Goal: Task Accomplishment & Management: Manage account settings

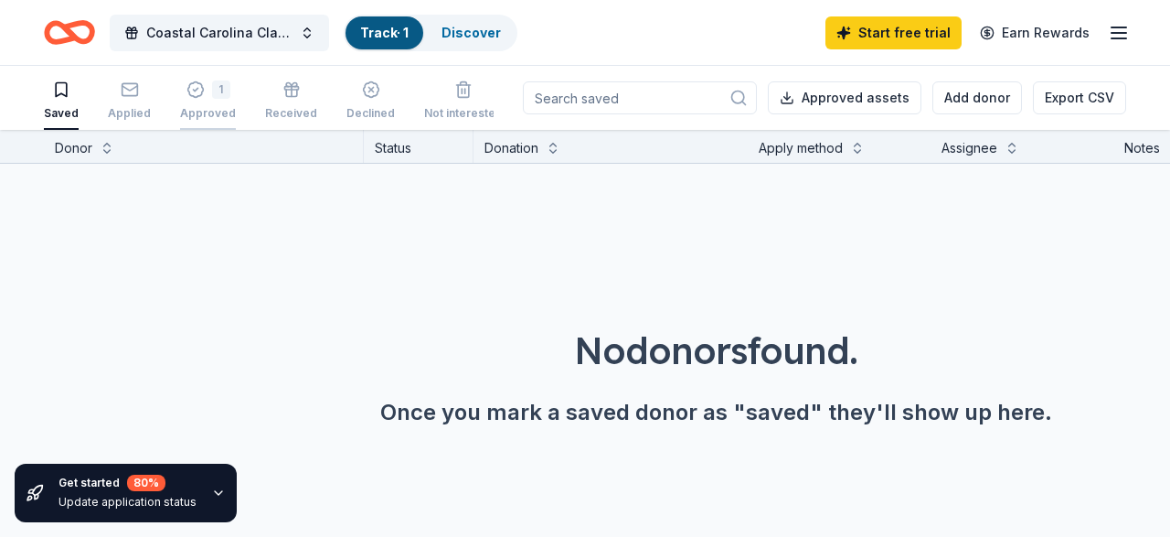
click at [199, 102] on div "1 Approved" at bounding box center [208, 100] width 56 height 40
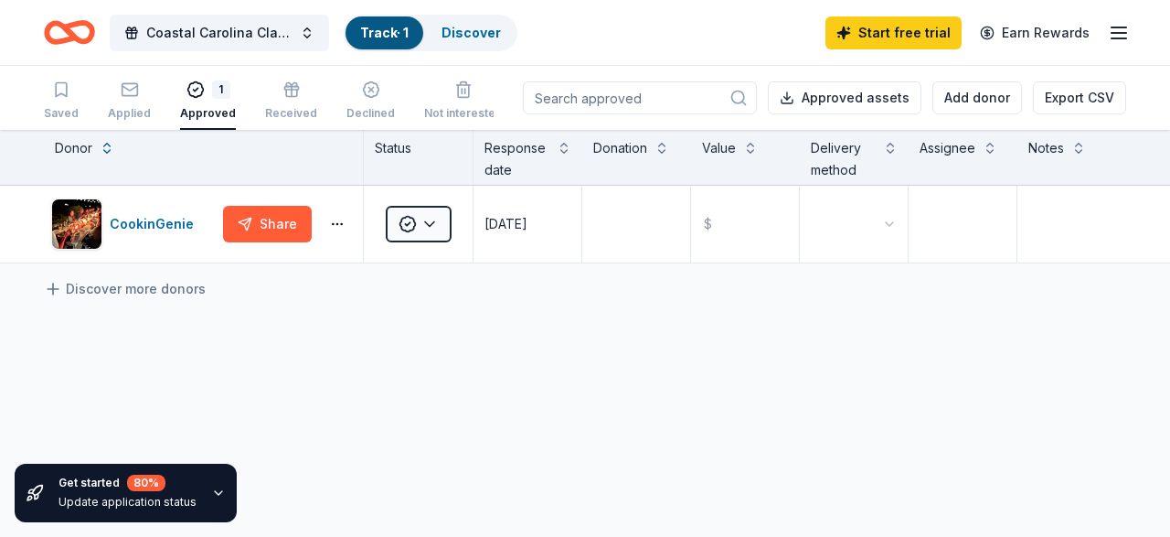
click at [105, 102] on div "Saved Applied 1 Approved Received Declined Not interested" at bounding box center [273, 101] width 459 height 57
click at [116, 105] on div "Applied" at bounding box center [129, 100] width 43 height 40
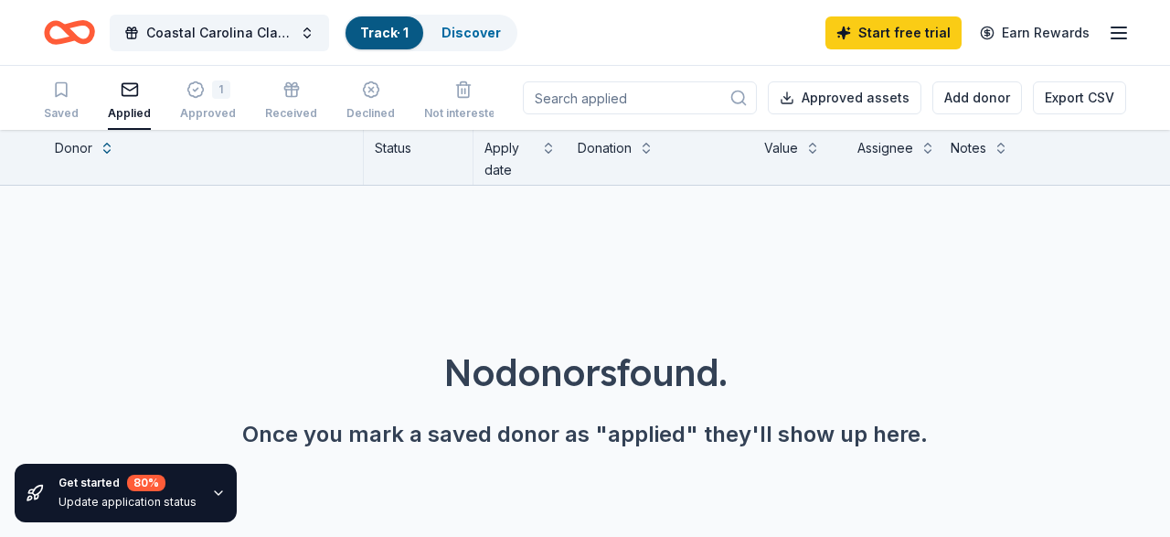
click at [79, 18] on icon "Home" at bounding box center [69, 32] width 51 height 43
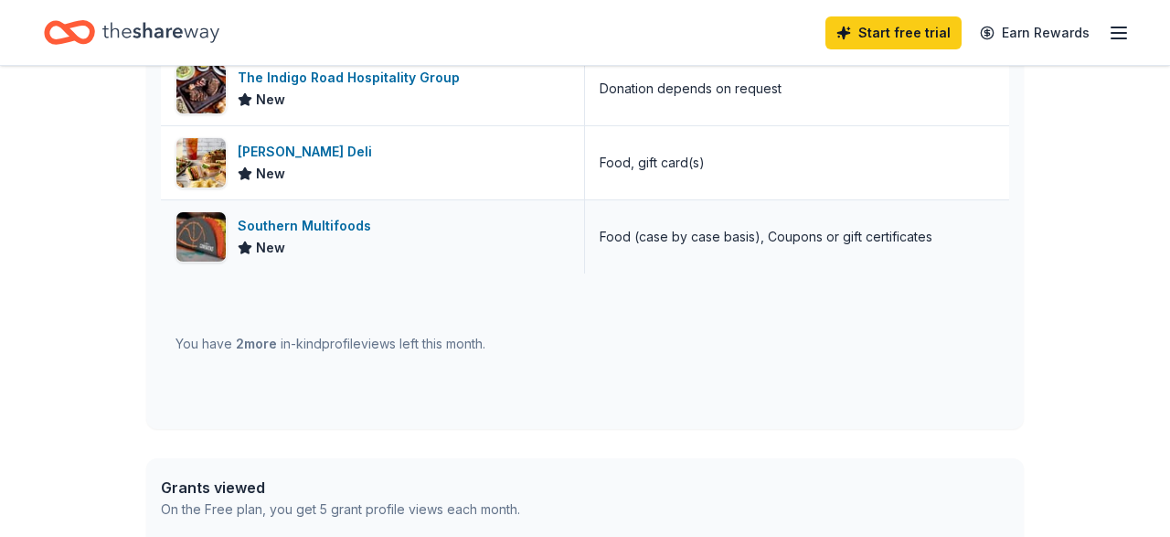
scroll to position [761, 0]
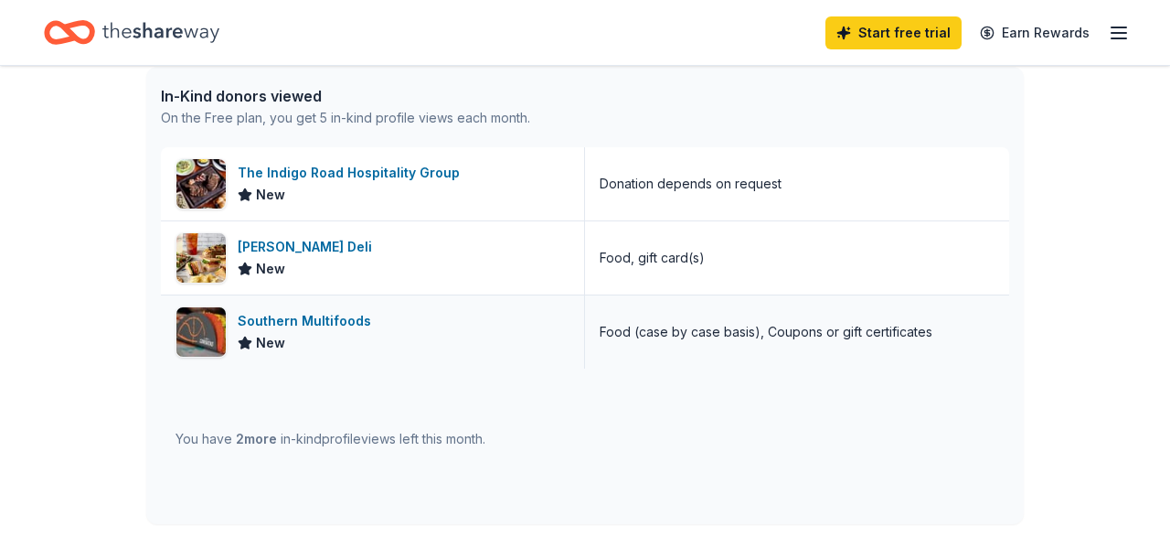
click at [279, 315] on div "Southern Multifoods" at bounding box center [308, 321] width 141 height 22
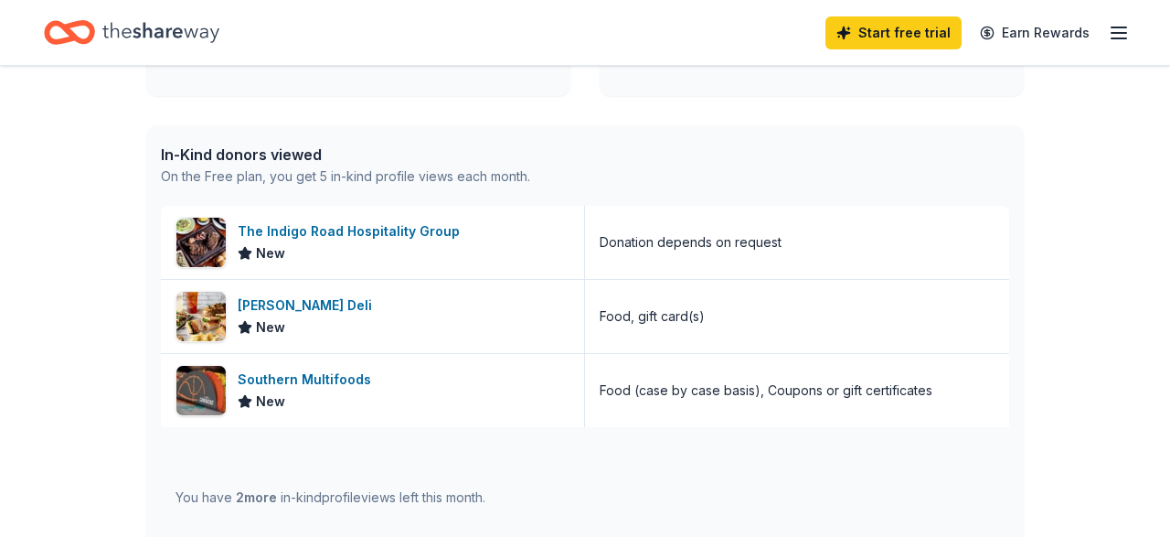
scroll to position [322, 0]
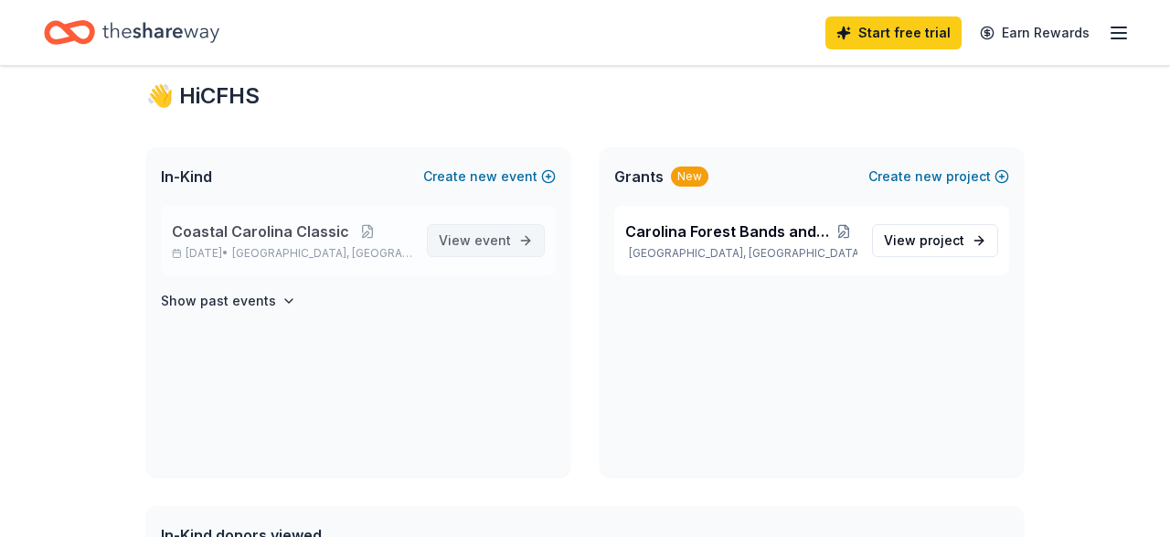
click at [486, 240] on span "event" at bounding box center [493, 240] width 37 height 16
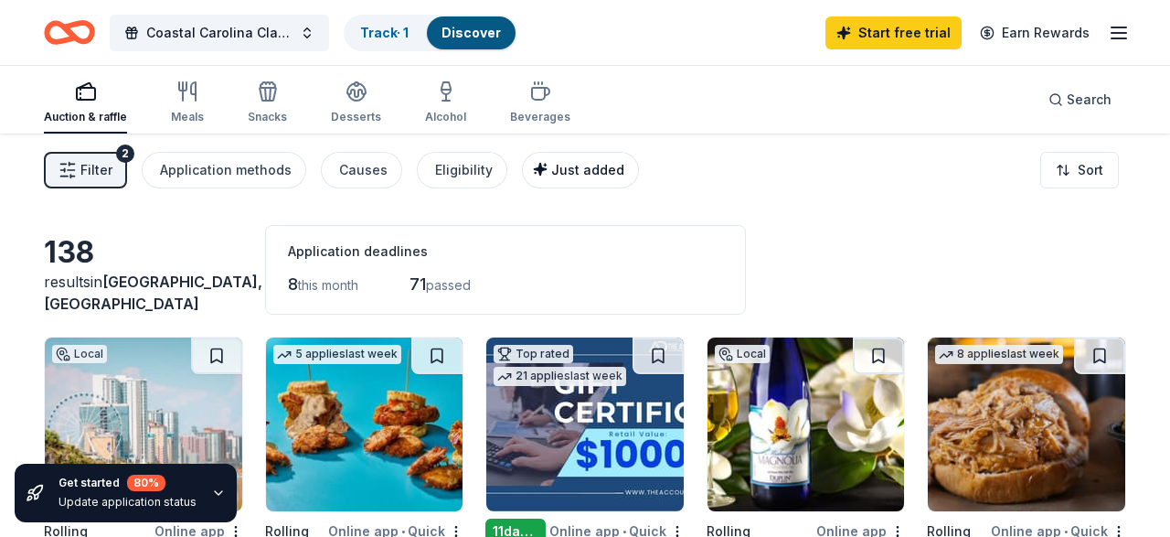
click at [587, 172] on span "Just added" at bounding box center [587, 170] width 73 height 16
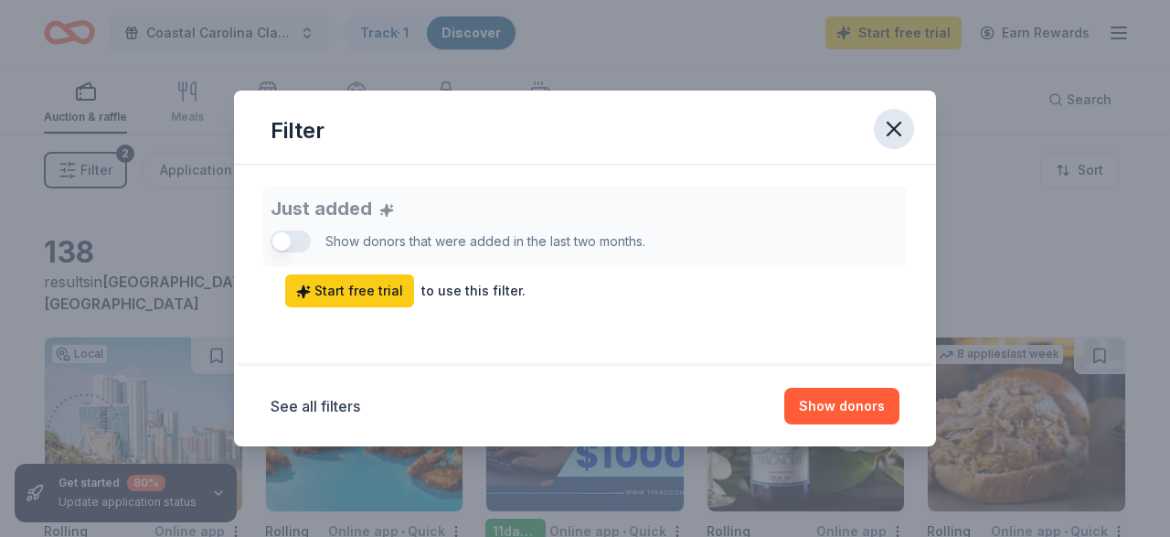
click at [894, 125] on icon "button" at bounding box center [894, 129] width 26 height 26
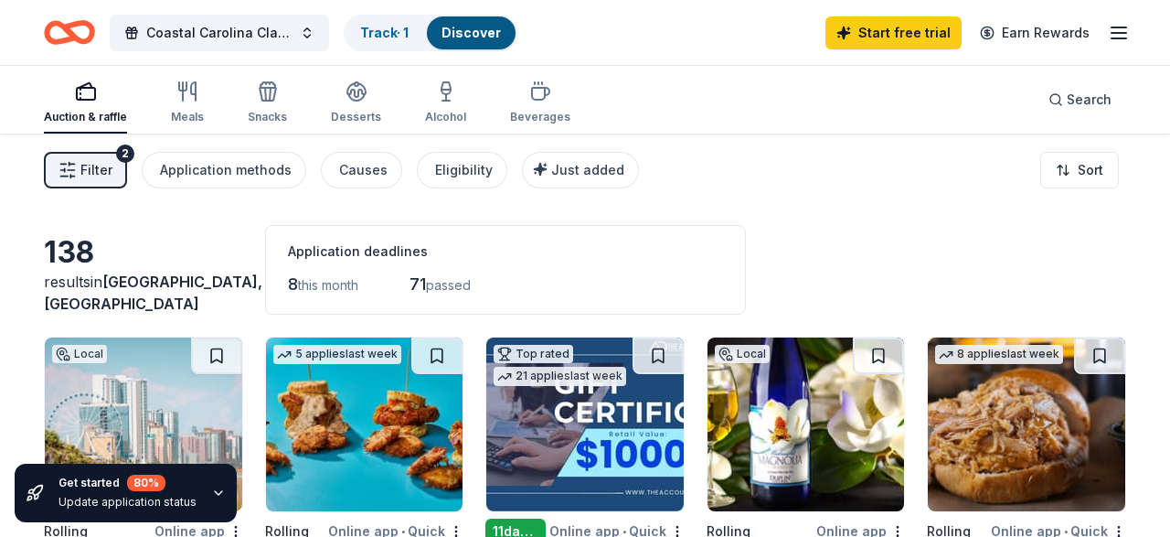
click at [81, 176] on span "Filter" at bounding box center [96, 170] width 32 height 22
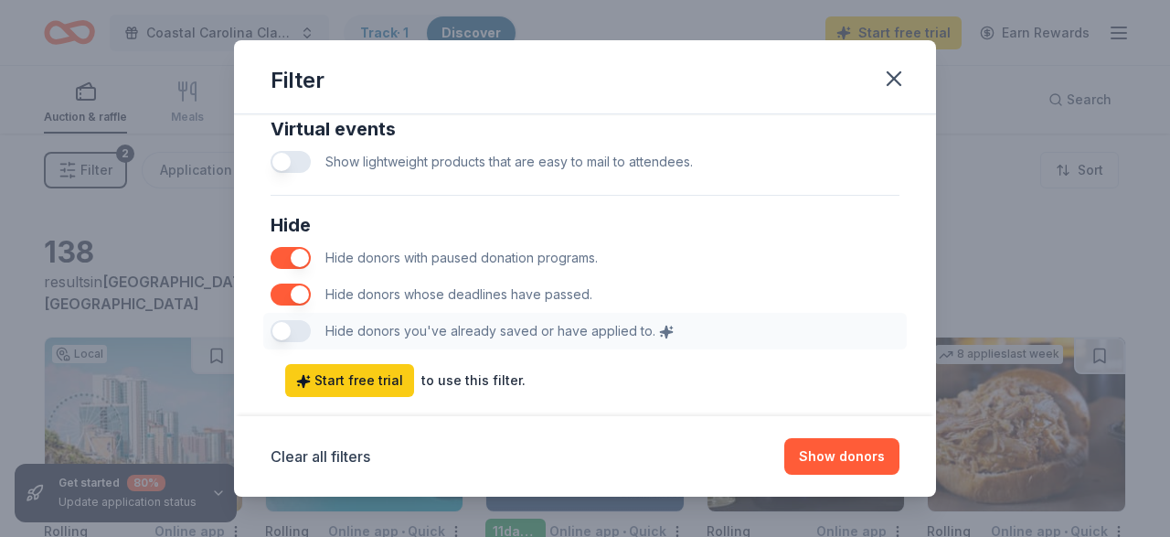
scroll to position [1024, 0]
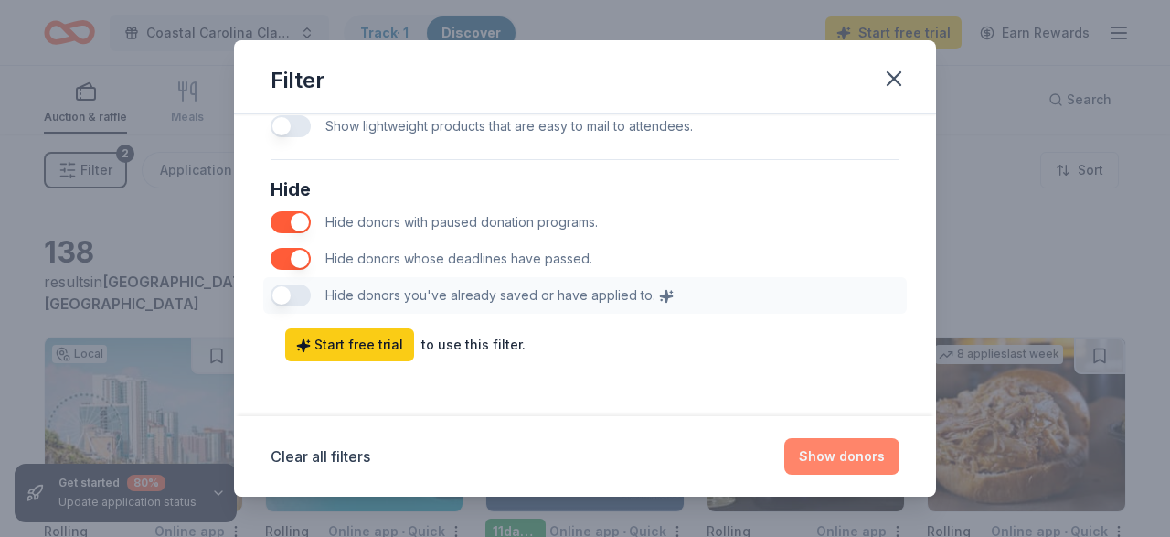
click at [848, 456] on button "Show donors" at bounding box center [842, 456] width 115 height 37
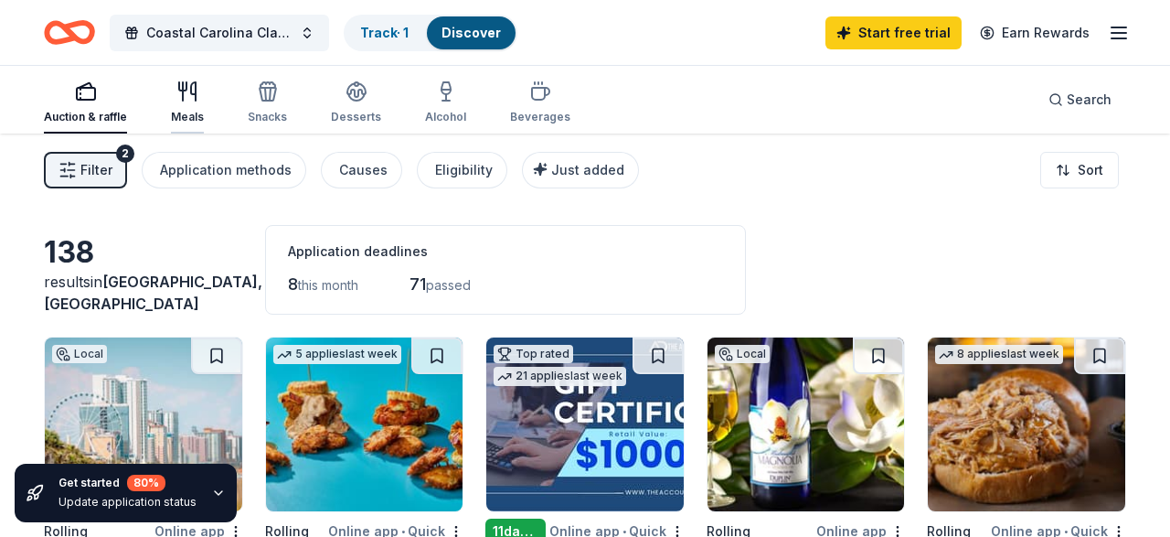
click at [196, 105] on div "Meals" at bounding box center [187, 102] width 33 height 44
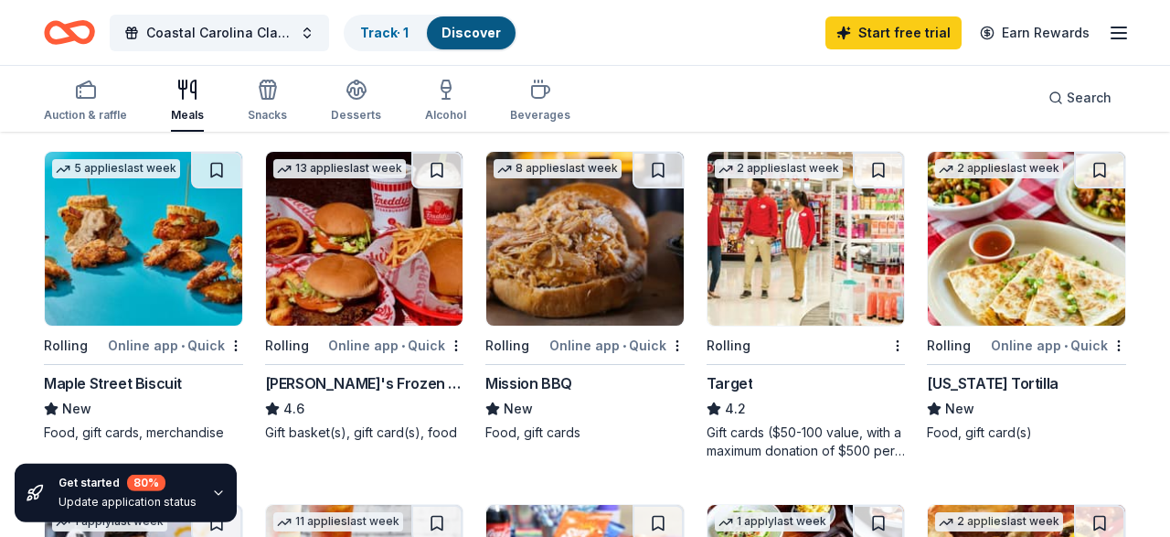
scroll to position [190, 0]
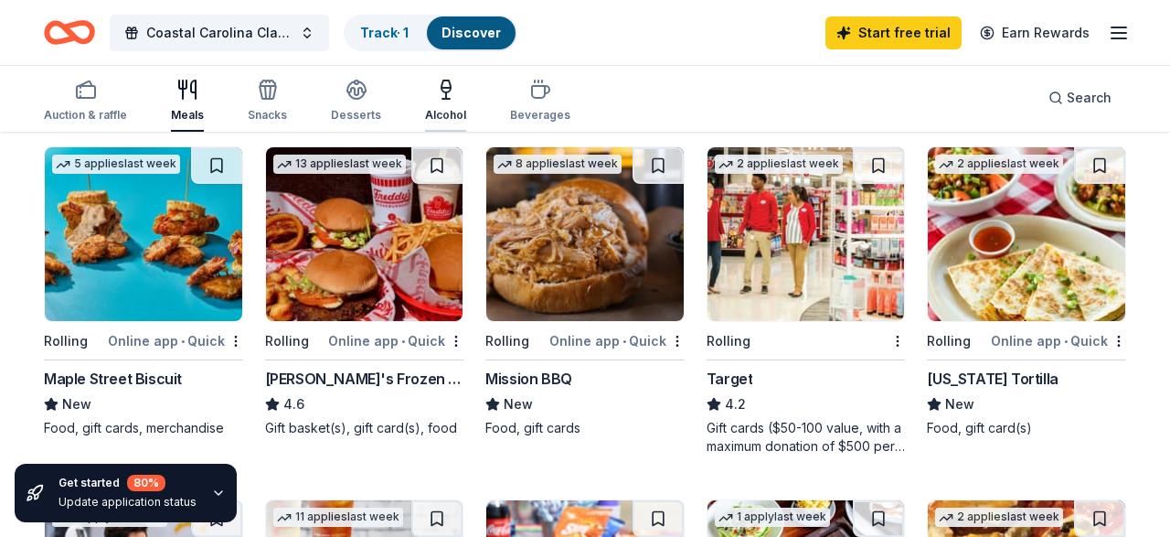
click at [448, 100] on icon "button" at bounding box center [446, 90] width 22 height 22
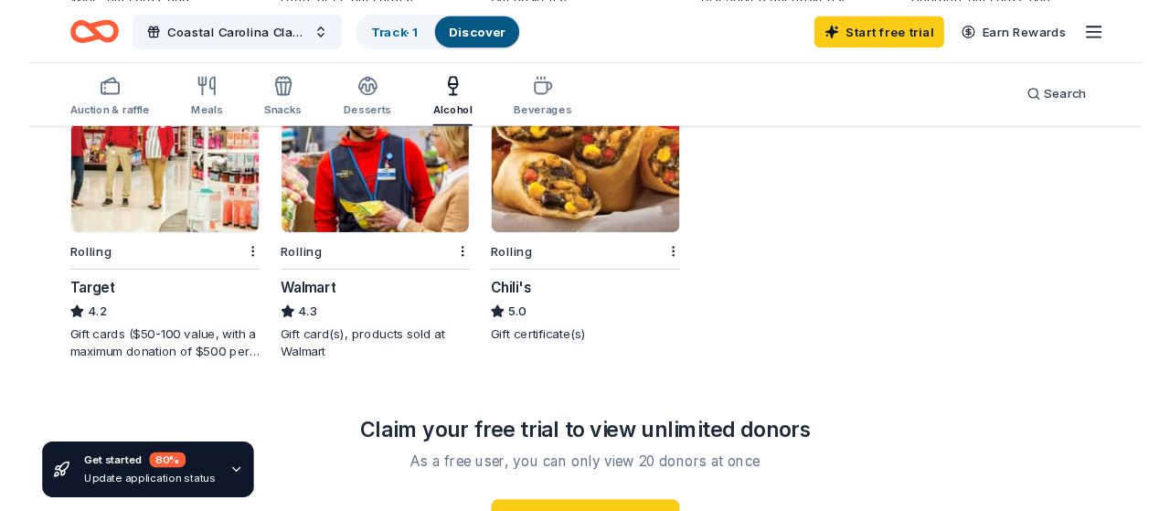
scroll to position [666, 0]
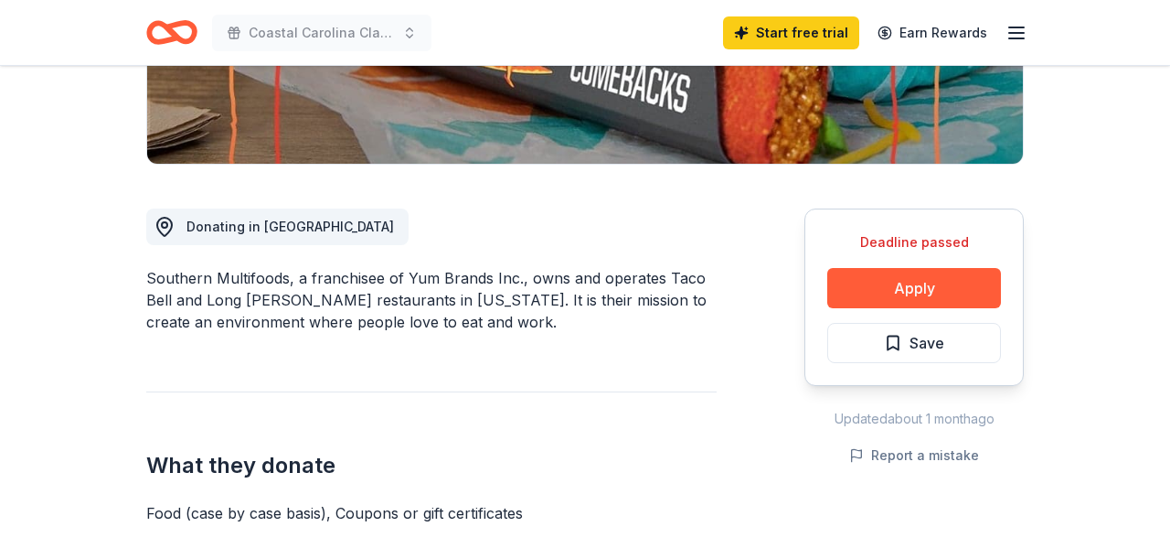
scroll to position [380, 0]
